Goal: Task Accomplishment & Management: Manage account settings

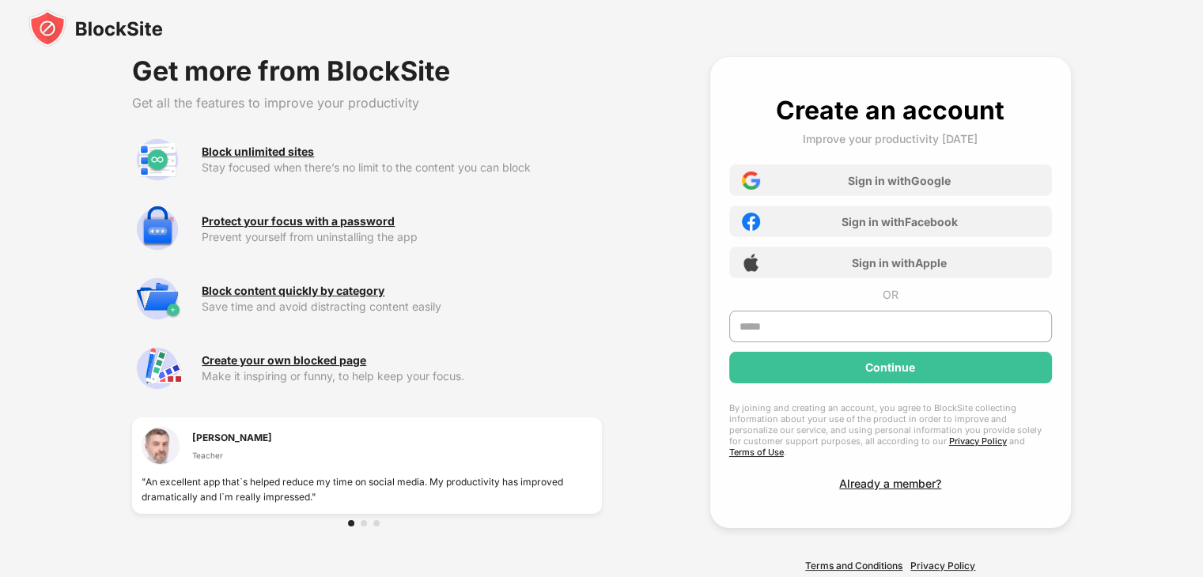
click at [106, 21] on img at bounding box center [95, 28] width 134 height 38
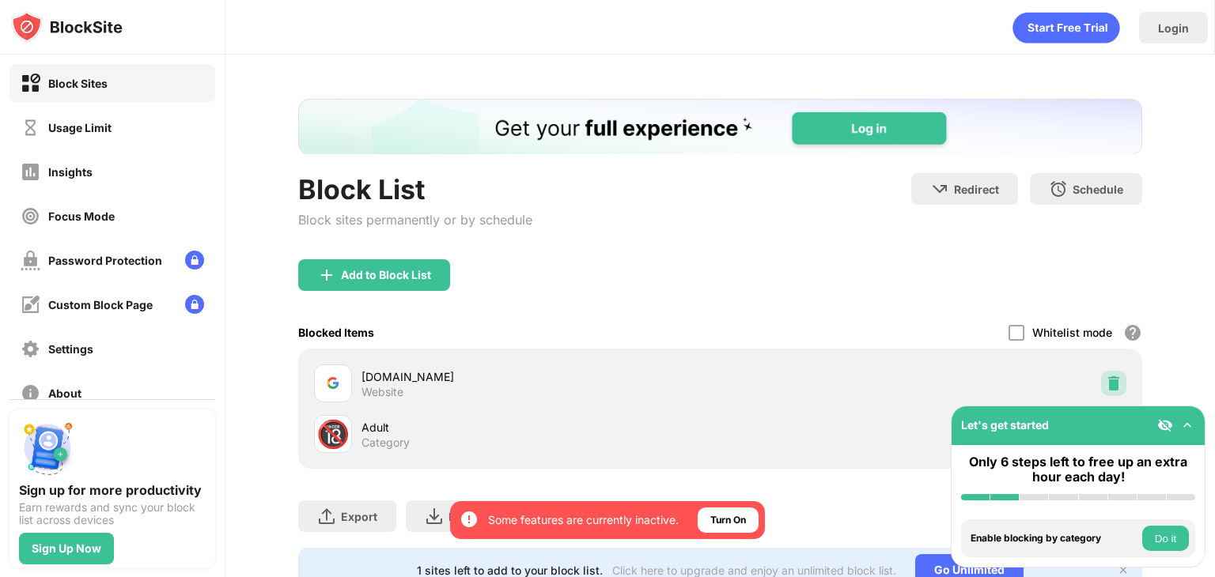
click at [1106, 377] on img at bounding box center [1114, 384] width 16 height 16
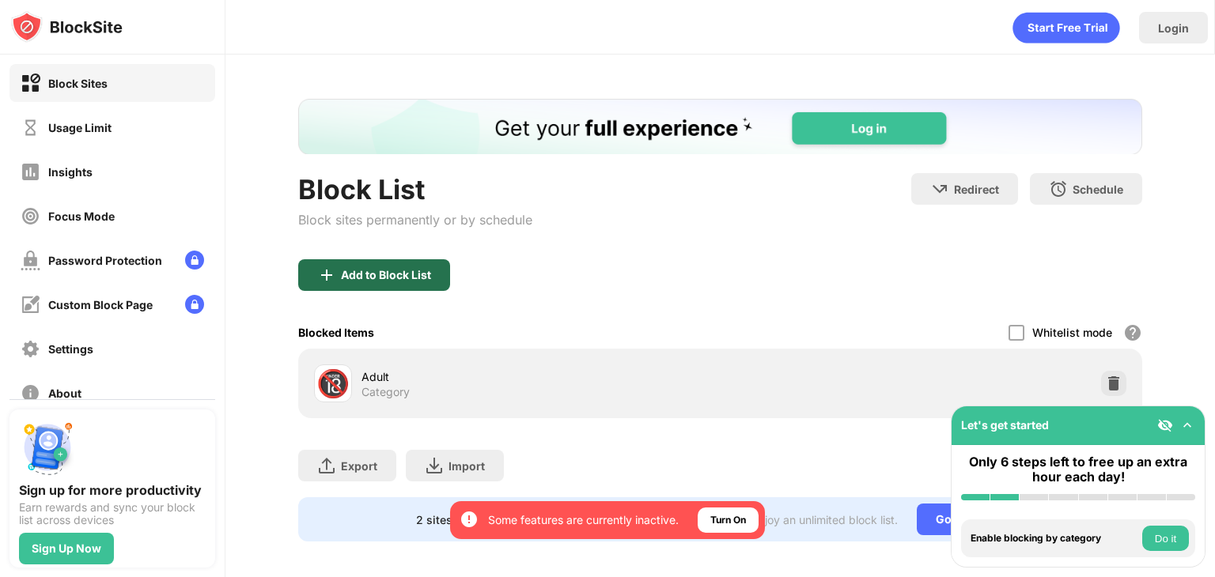
click at [402, 269] on div "Add to Block List" at bounding box center [386, 275] width 90 height 13
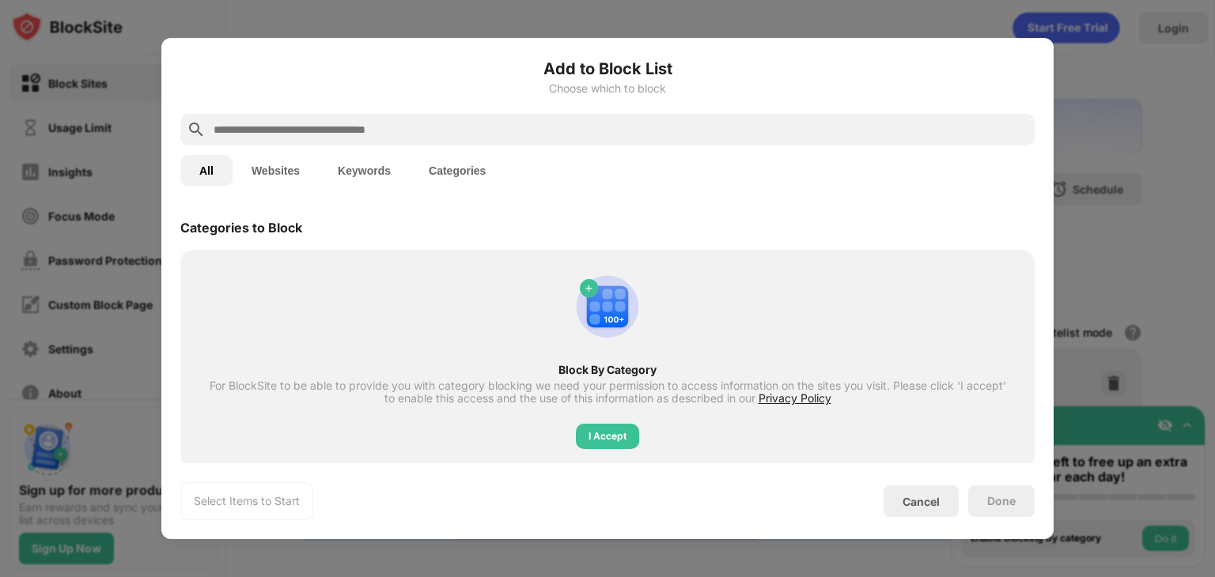
click at [277, 165] on button "Websites" at bounding box center [276, 171] width 86 height 32
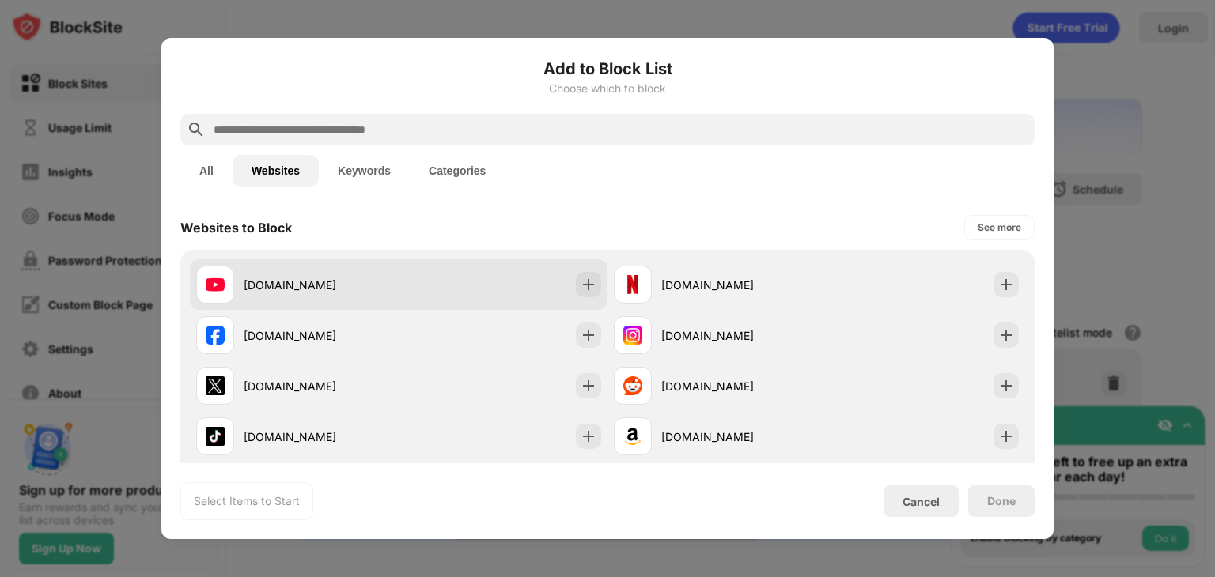
click at [433, 287] on div "[DOMAIN_NAME]" at bounding box center [399, 284] width 418 height 51
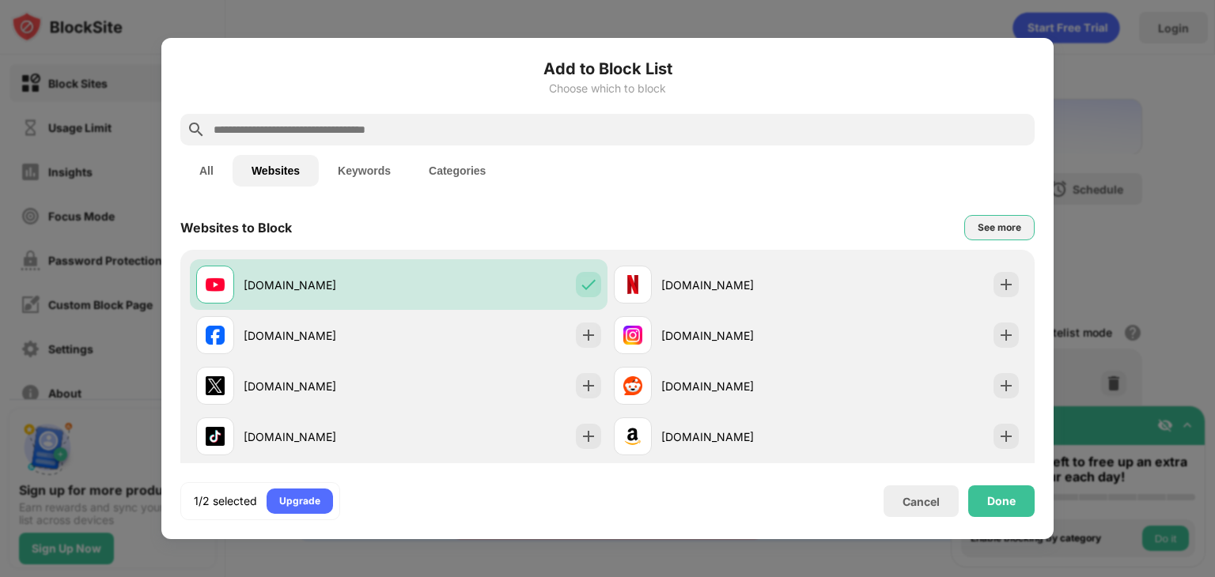
click at [978, 237] on div "See more" at bounding box center [999, 227] width 70 height 25
click at [982, 223] on div "See less" at bounding box center [1001, 228] width 39 height 16
click at [366, 174] on button "Keywords" at bounding box center [364, 171] width 91 height 32
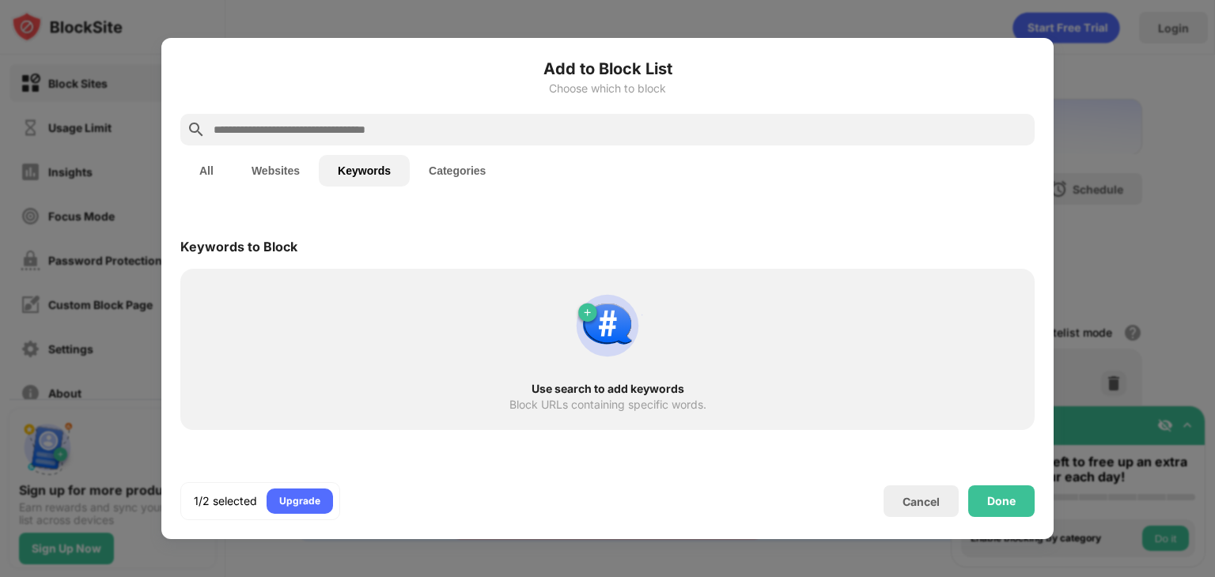
click at [265, 180] on button "Websites" at bounding box center [276, 171] width 86 height 32
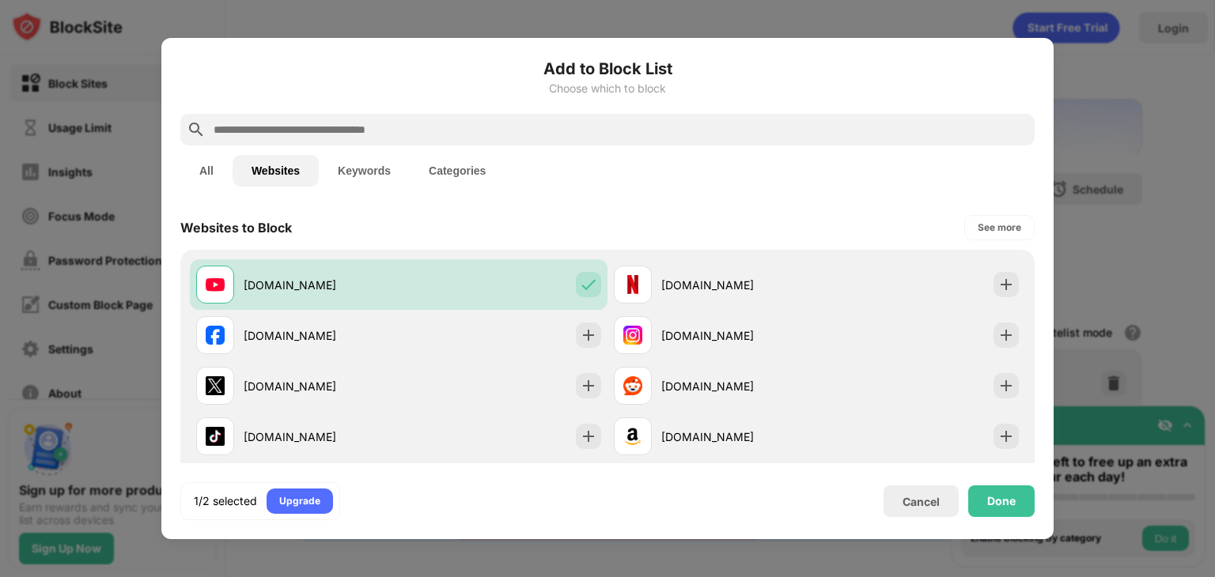
click at [223, 168] on button "All" at bounding box center [206, 171] width 52 height 32
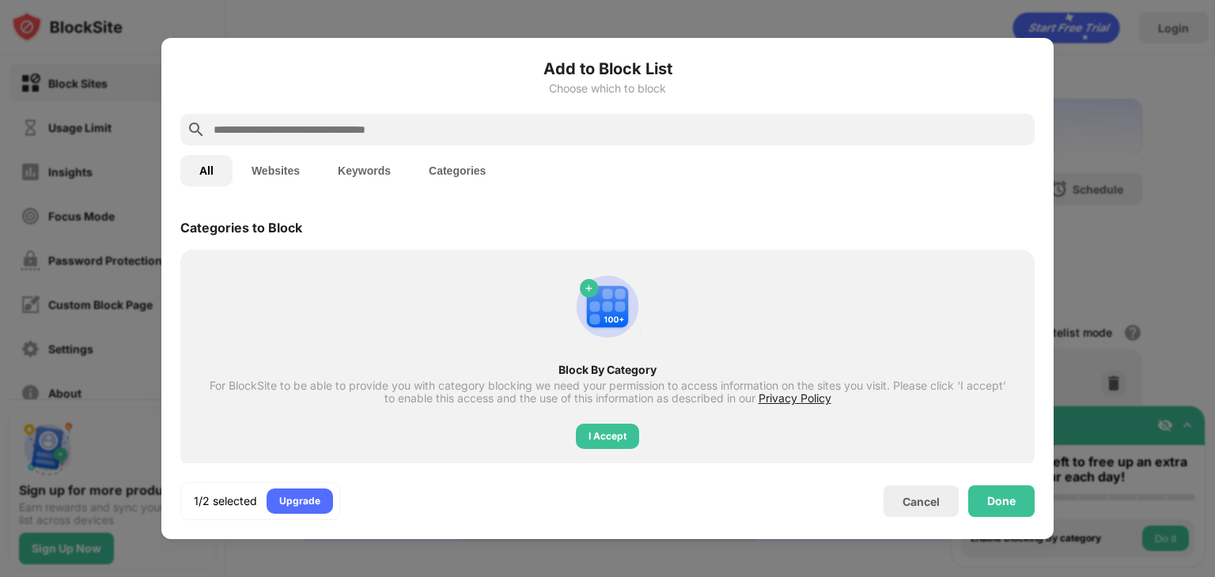
click at [308, 168] on button "Websites" at bounding box center [276, 171] width 86 height 32
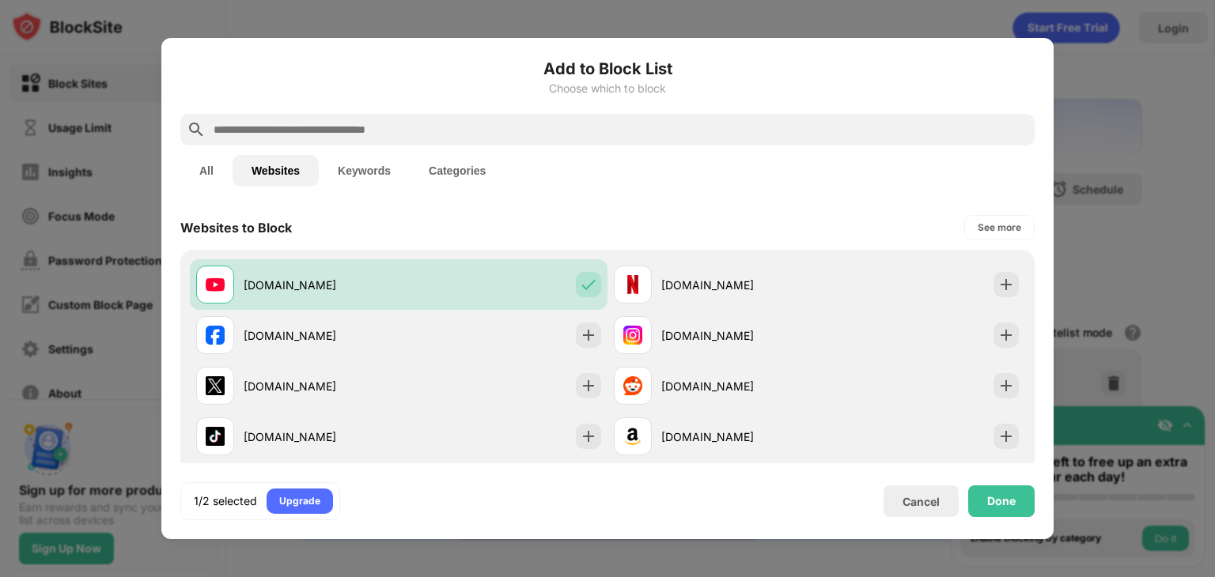
click at [318, 134] on input "text" at bounding box center [620, 129] width 816 height 19
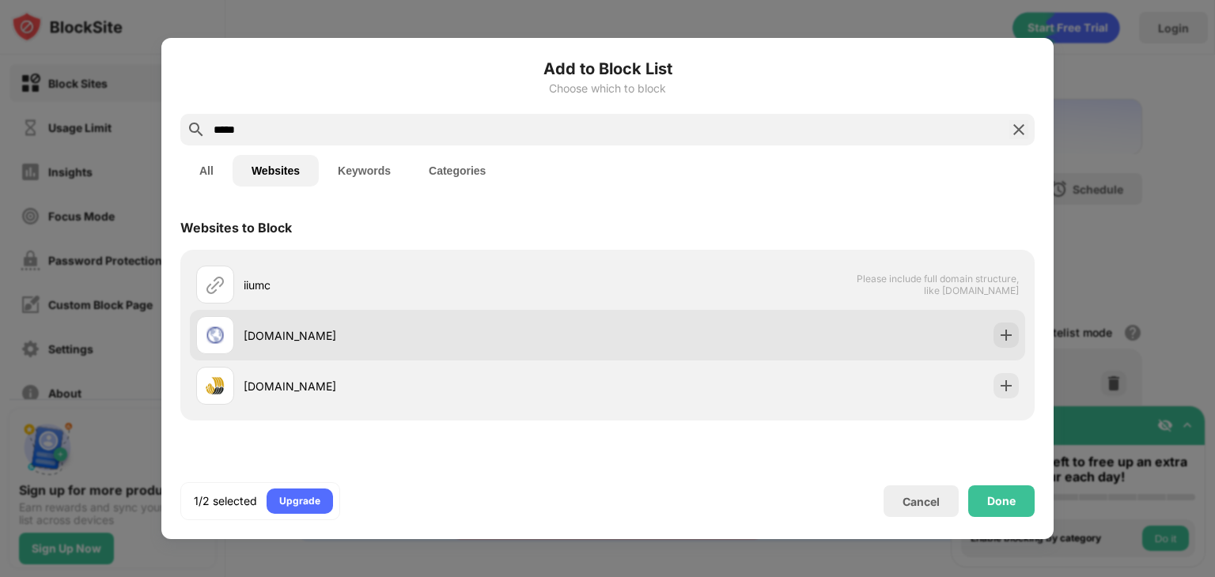
type input "*****"
click at [813, 339] on div "[DOMAIN_NAME]" at bounding box center [607, 335] width 835 height 51
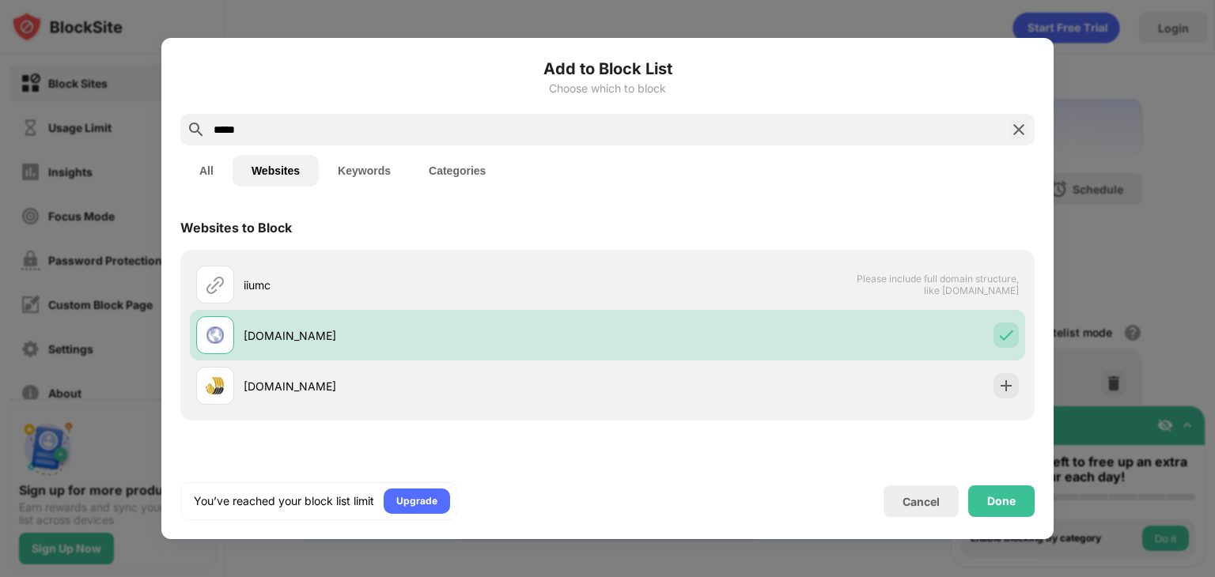
click at [1012, 138] on img at bounding box center [1018, 129] width 19 height 19
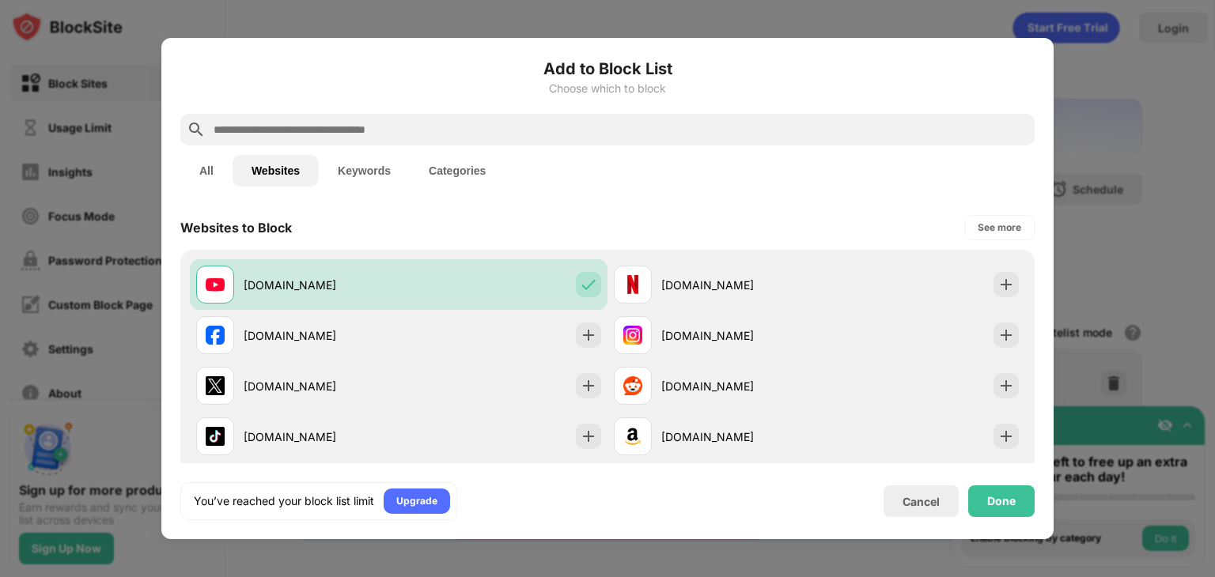
drag, startPoint x: 710, startPoint y: 138, endPoint x: 687, endPoint y: 121, distance: 28.8
click at [687, 121] on input "text" at bounding box center [620, 129] width 816 height 19
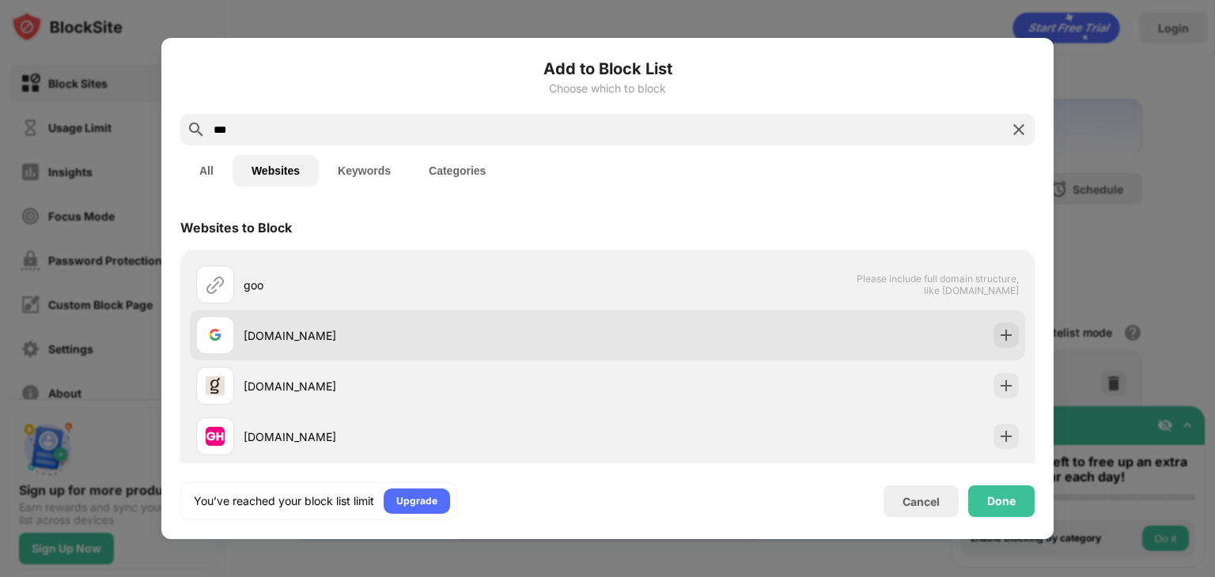
type input "***"
click at [582, 312] on div "[DOMAIN_NAME]" at bounding box center [607, 335] width 835 height 51
click at [998, 335] on img at bounding box center [1006, 335] width 16 height 16
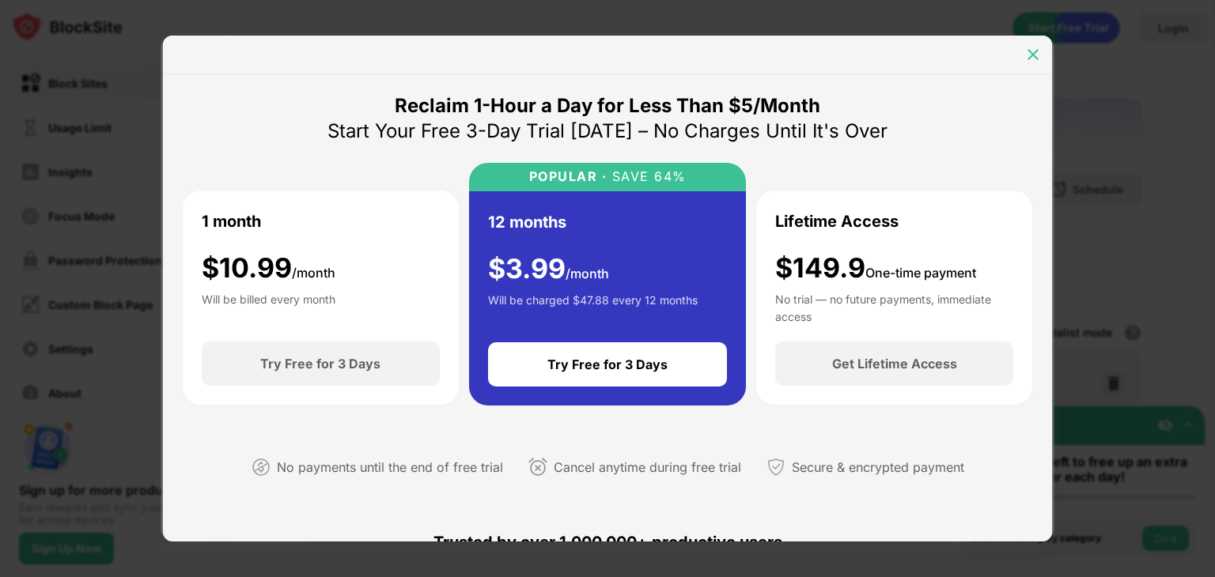
click at [1028, 64] on div at bounding box center [1032, 54] width 25 height 25
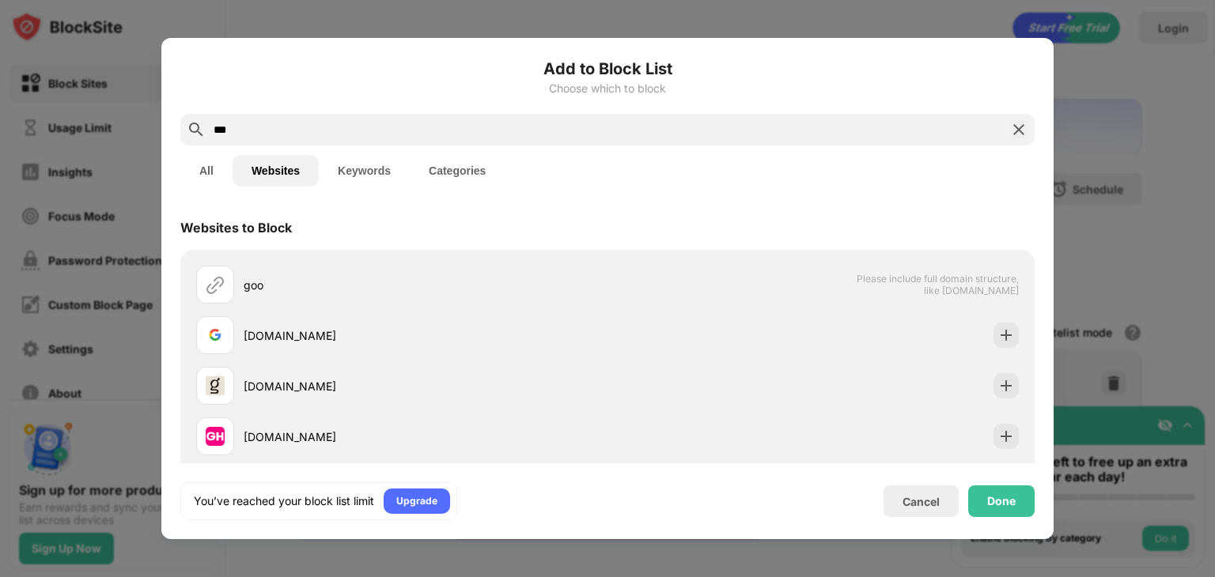
click at [1026, 128] on img at bounding box center [1018, 129] width 19 height 19
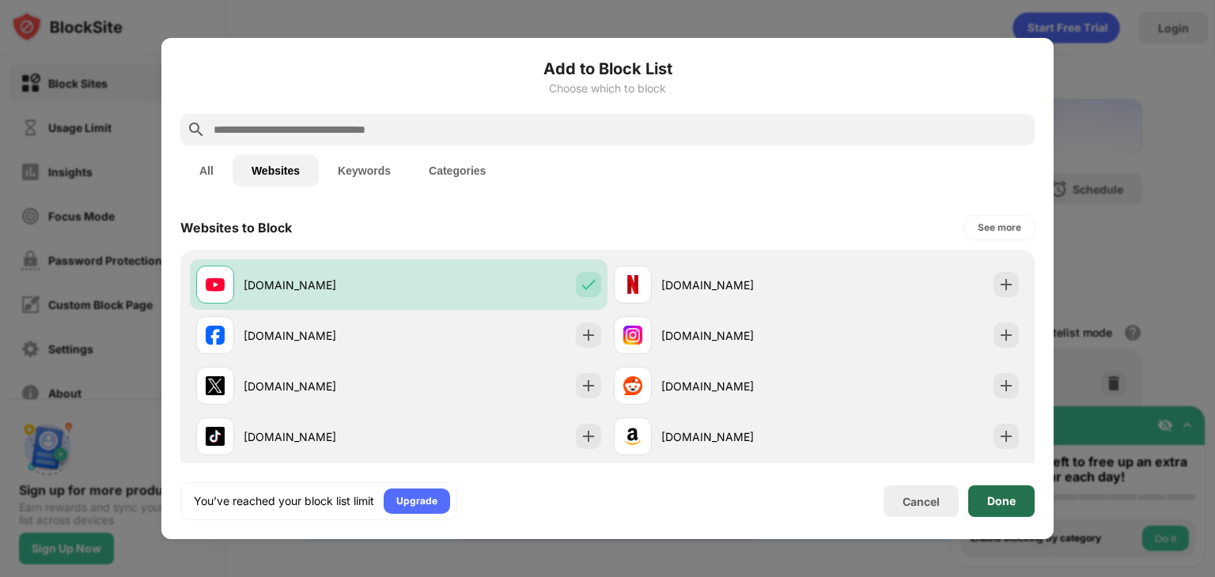
click at [976, 503] on div "Done" at bounding box center [1001, 502] width 66 height 32
